Goal: Transaction & Acquisition: Purchase product/service

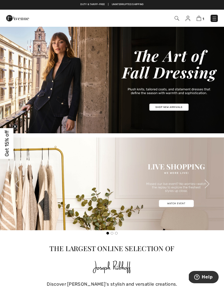
click at [214, 19] on img at bounding box center [213, 18] width 5 height 5
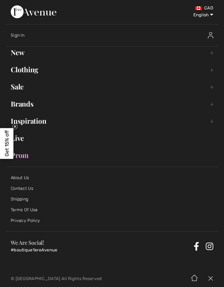
click at [212, 72] on link "Clothing Toggle submenu" at bounding box center [111, 70] width 213 height 12
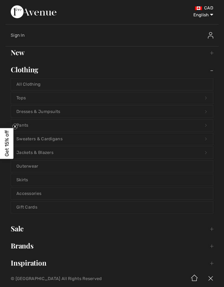
click at [40, 179] on link "Skirts" at bounding box center [112, 180] width 202 height 12
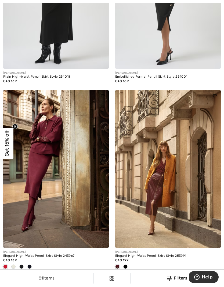
scroll to position [1855, 0]
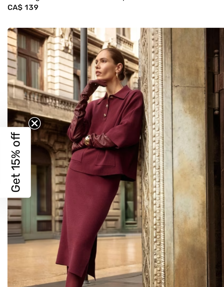
click at [14, 124] on circle "Close teaser" at bounding box center [15, 126] width 5 height 5
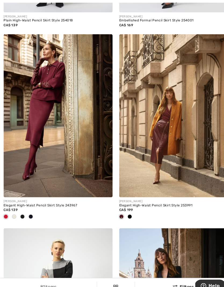
scroll to position [1907, 0]
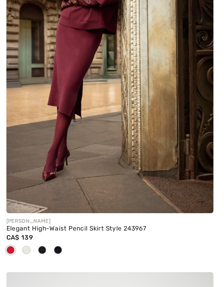
click at [31, 208] on span at bounding box center [29, 210] width 4 height 4
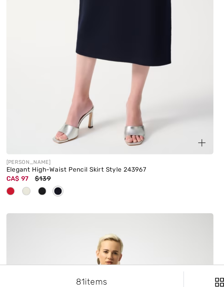
scroll to position [1887, 0]
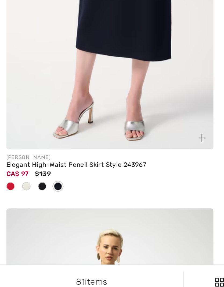
click at [22, 228] on span at bounding box center [21, 230] width 4 height 4
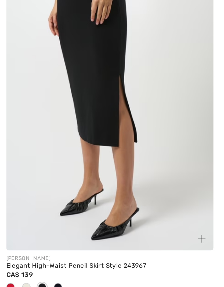
click at [14, 228] on span at bounding box center [13, 230] width 4 height 4
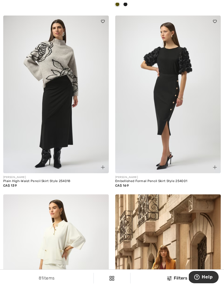
scroll to position [1746, 0]
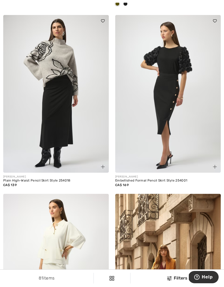
click at [64, 232] on img at bounding box center [55, 273] width 105 height 158
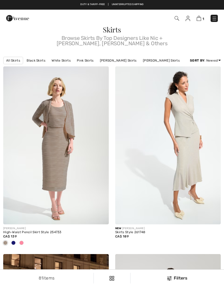
scroll to position [1746, 0]
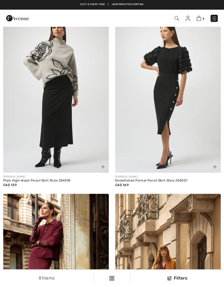
checkbox input "true"
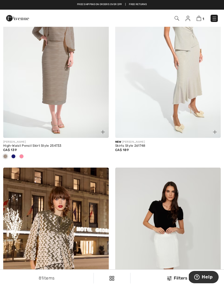
scroll to position [0, 0]
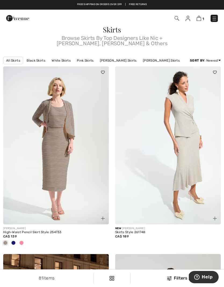
click at [197, 21] on img at bounding box center [198, 18] width 5 height 5
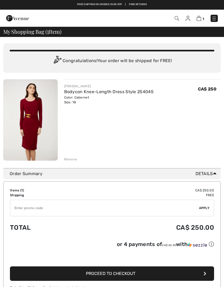
click at [212, 23] on div "1 Checkout" at bounding box center [158, 18] width 128 height 11
click at [213, 20] on img at bounding box center [213, 18] width 5 height 5
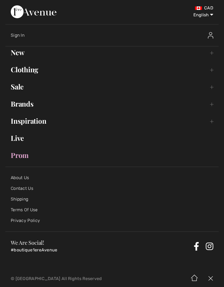
click at [35, 74] on link "Clothing Toggle submenu" at bounding box center [111, 70] width 213 height 12
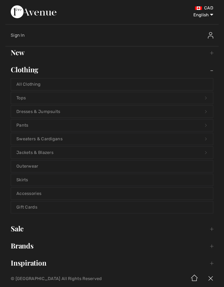
click at [58, 144] on link "Sweaters & Cardigans Open submenu" at bounding box center [112, 139] width 202 height 12
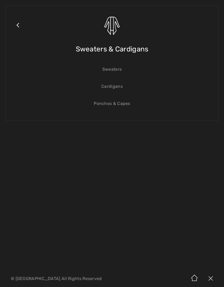
click at [115, 72] on link "Sweaters" at bounding box center [112, 70] width 202 height 12
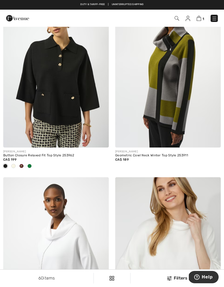
scroll to position [2393, 0]
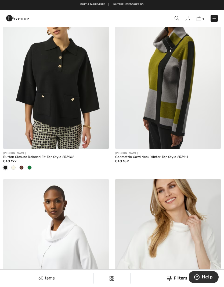
click at [32, 165] on div at bounding box center [29, 168] width 8 height 9
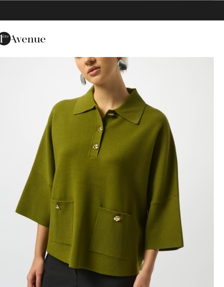
scroll to position [2385, 0]
